Goal: Find specific page/section: Find specific page/section

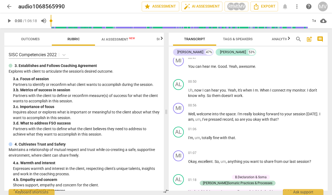
click at [9, 5] on span "arrow_back" at bounding box center [9, 6] width 6 height 6
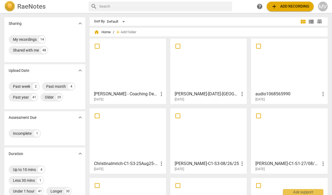
click at [215, 75] on div at bounding box center [208, 64] width 73 height 48
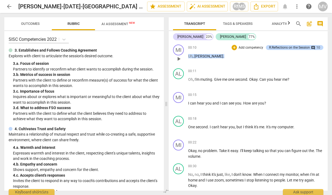
click at [297, 50] on div "R.Reflections on the Session" at bounding box center [289, 47] width 41 height 5
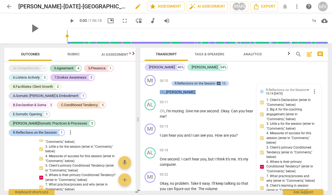
click at [121, 10] on h2 "[PERSON_NAME]-[DATE]-[GEOGRAPHIC_DATA] Online -Client [PERSON_NAME]-Session 2 […" at bounding box center [73, 6] width 110 height 7
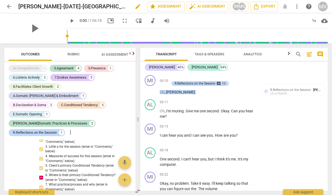
click at [118, 6] on h2 "[PERSON_NAME]-[DATE]-[GEOGRAPHIC_DATA] Online -Client [PERSON_NAME]-Session 2 […" at bounding box center [73, 6] width 110 height 7
